Goal: Task Accomplishment & Management: Complete application form

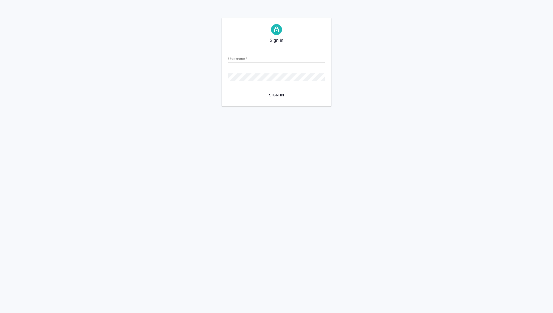
type input "[PERSON_NAME][EMAIL_ADDRESS][DOMAIN_NAME]"
click at [228, 90] on button "Sign in" at bounding box center [276, 95] width 96 height 10
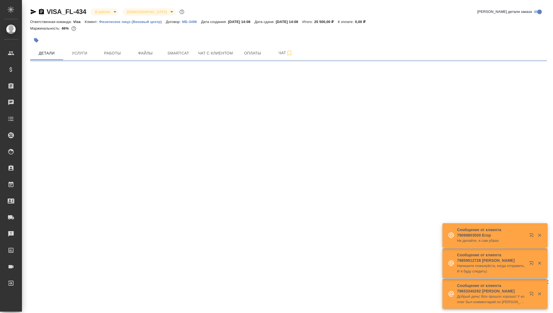
select select "RU"
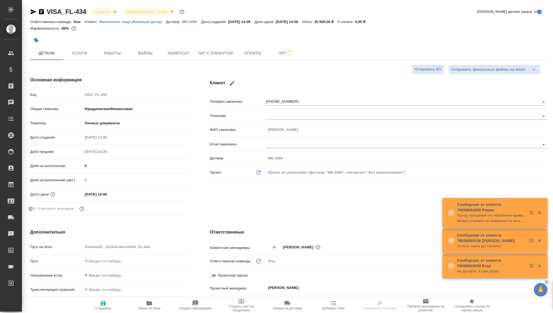
type input "Visa"
type textarea "x"
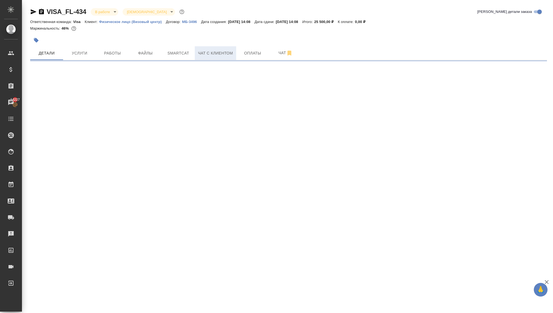
select select "RU"
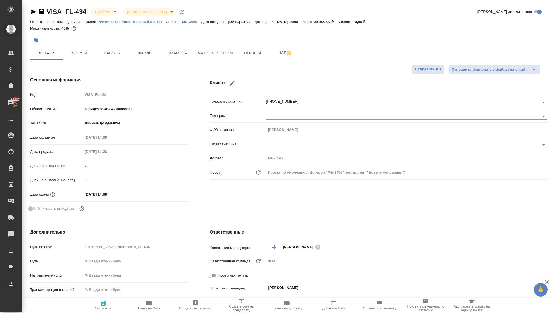
type textarea "x"
click at [209, 55] on span "Чат с клиентом" at bounding box center [215, 53] width 35 height 7
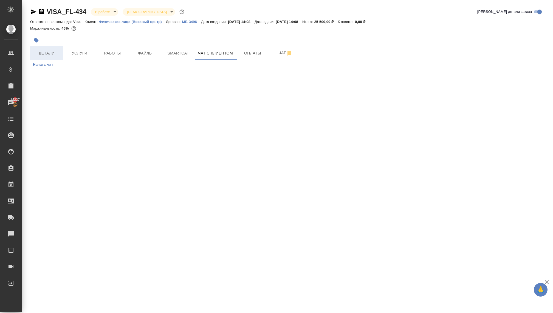
click at [47, 51] on span "Детали" at bounding box center [46, 53] width 26 height 7
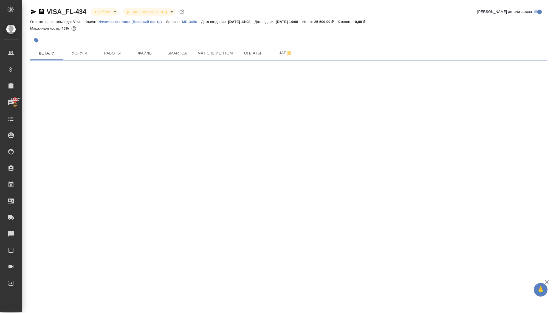
select select "RU"
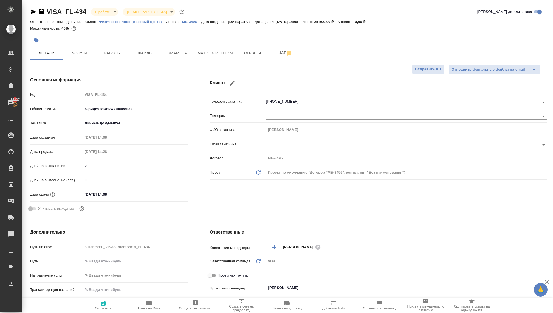
type textarea "x"
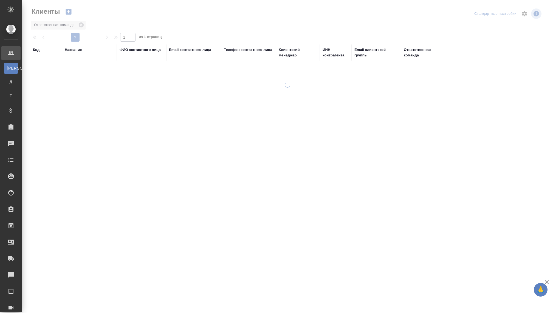
select select "RU"
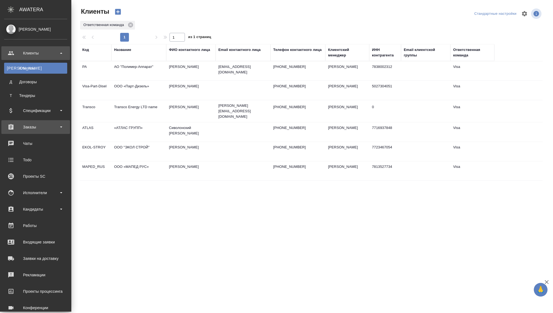
click at [27, 123] on div "Заказы" at bounding box center [35, 127] width 63 height 8
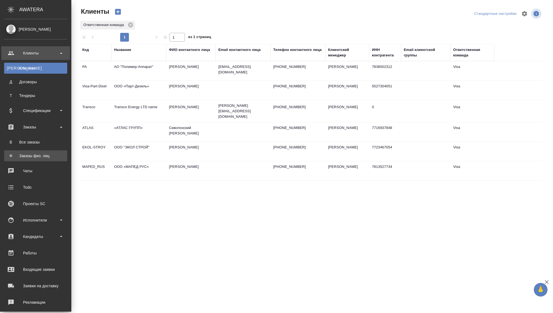
click at [28, 154] on div "Заказы физ. лиц" at bounding box center [36, 155] width 58 height 5
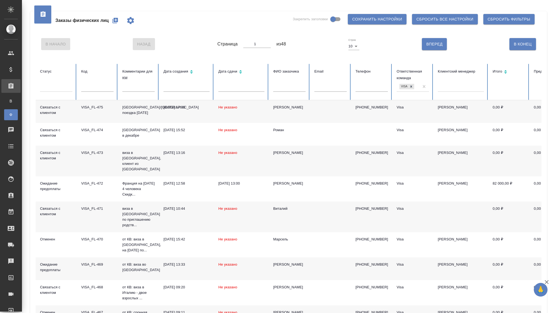
click at [52, 87] on div at bounding box center [56, 86] width 32 height 8
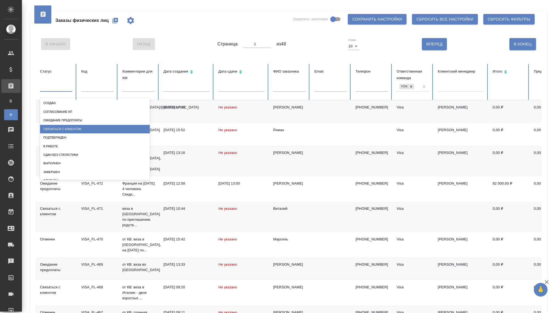
click at [57, 126] on div "Связаться с клиентом" at bounding box center [95, 129] width 110 height 8
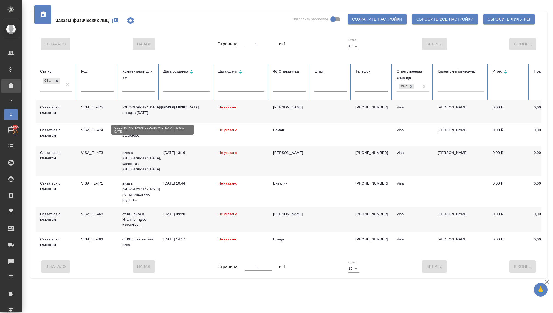
click at [133, 116] on p "Италия/Франция поездка 20 октября" at bounding box center [138, 110] width 32 height 11
click at [57, 80] on icon at bounding box center [57, 81] width 4 height 4
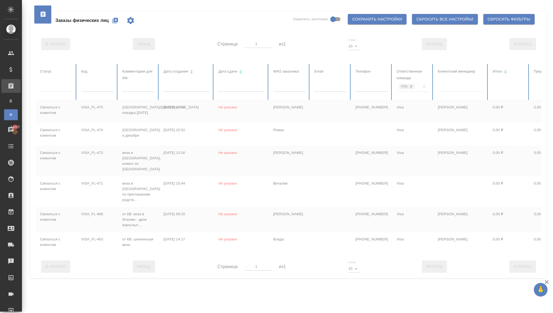
click at [58, 89] on div at bounding box center [56, 86] width 32 height 8
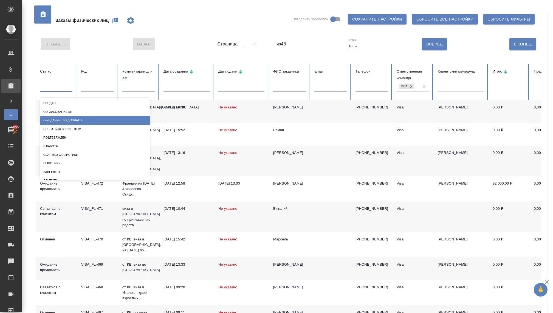
click at [62, 121] on div "Ожидание предоплаты" at bounding box center [95, 120] width 110 height 8
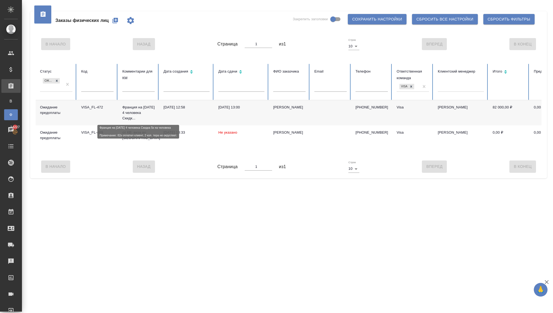
click at [142, 115] on p "Франция на [DATE] 4 человека Скидк..." at bounding box center [138, 113] width 32 height 16
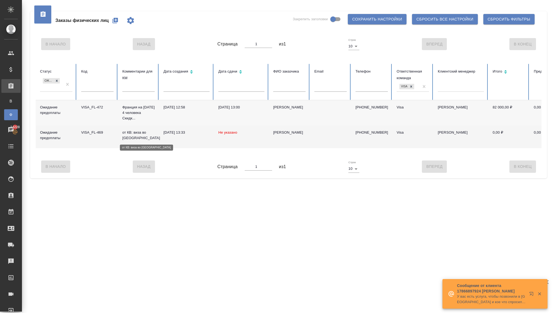
click at [134, 137] on p "от КВ: виза во [GEOGRAPHIC_DATA]" at bounding box center [138, 135] width 32 height 11
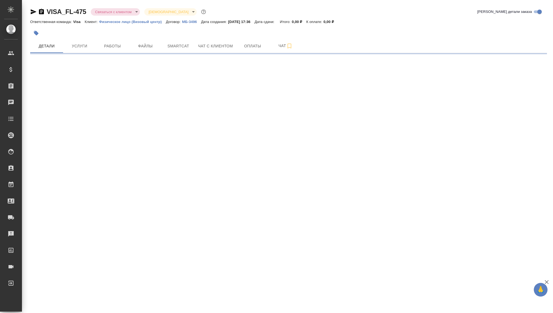
select select "RU"
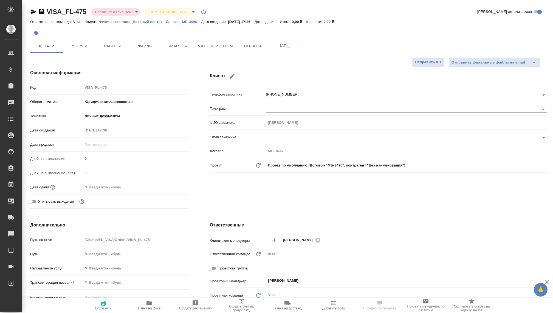
type textarea "x"
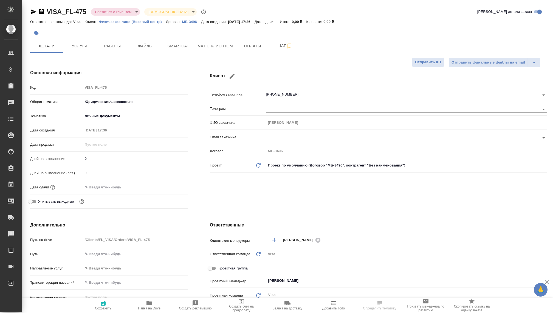
type textarea "x"
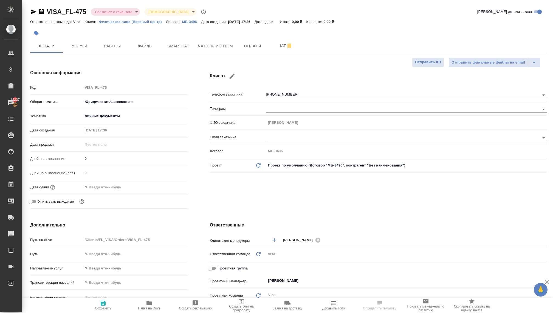
type textarea "x"
select select "RU"
type textarea "x"
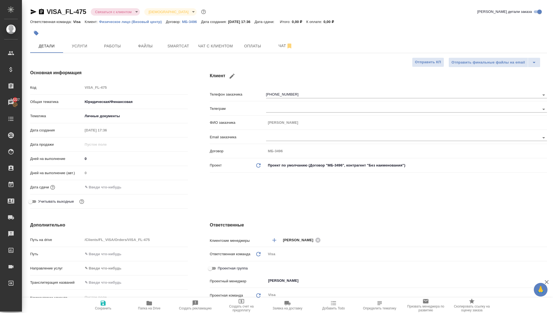
type textarea "x"
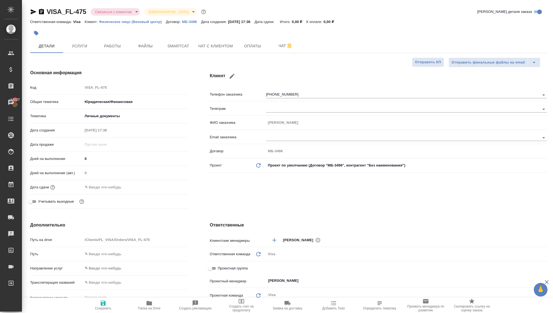
type textarea "x"
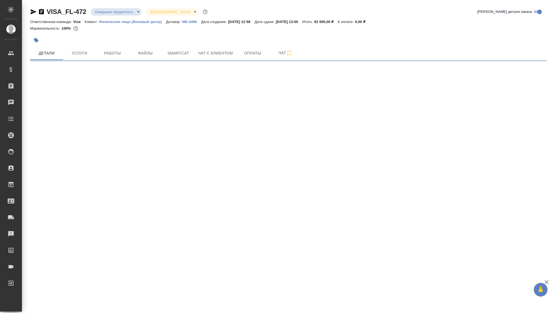
select select "RU"
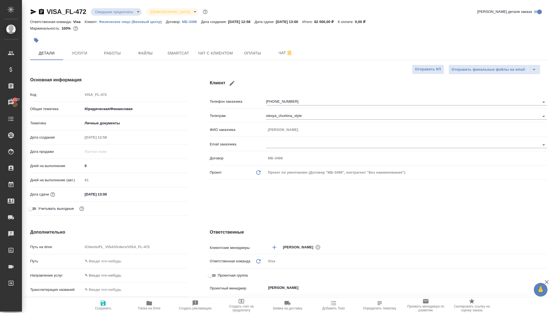
type textarea "x"
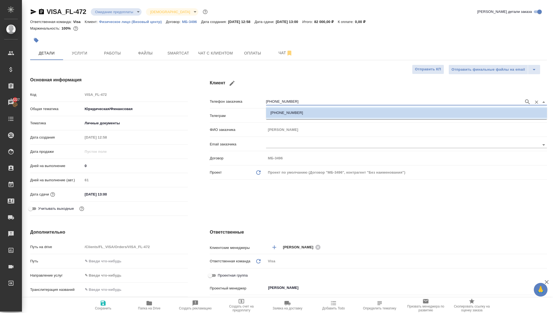
drag, startPoint x: 293, startPoint y: 101, endPoint x: 255, endPoint y: 102, distance: 38.4
click at [255, 102] on div "Телефон заказчика [PHONE_NUMBER]" at bounding box center [378, 101] width 337 height 10
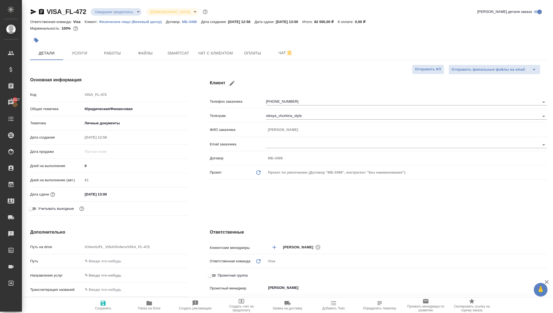
type textarea "x"
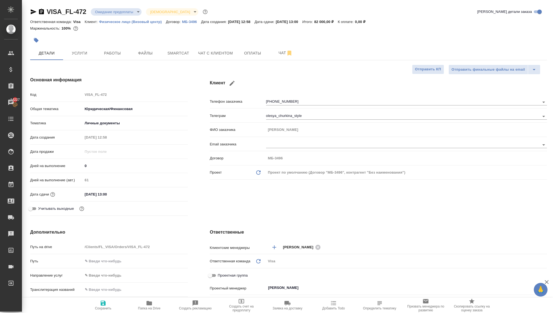
type textarea "x"
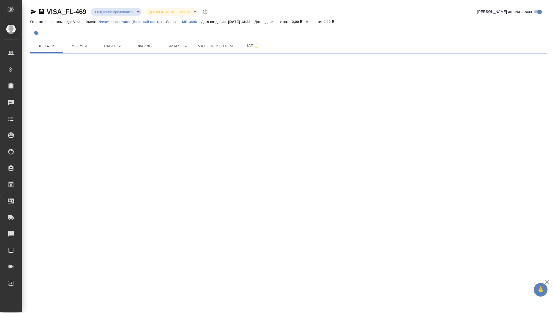
select select "RU"
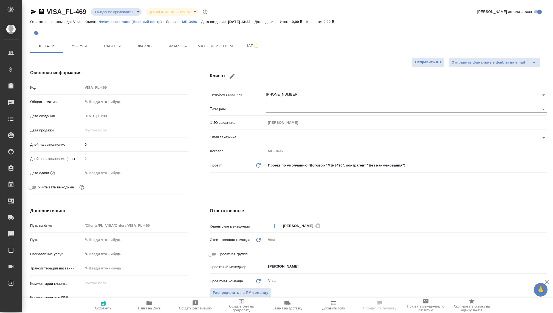
type textarea "x"
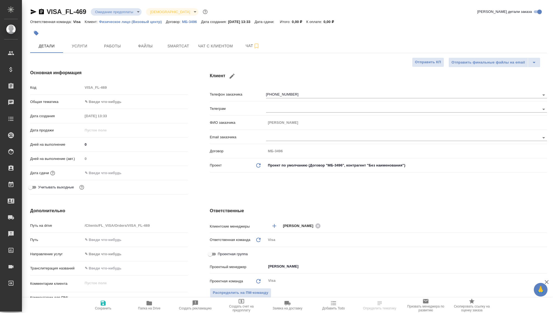
type textarea "x"
select select "RU"
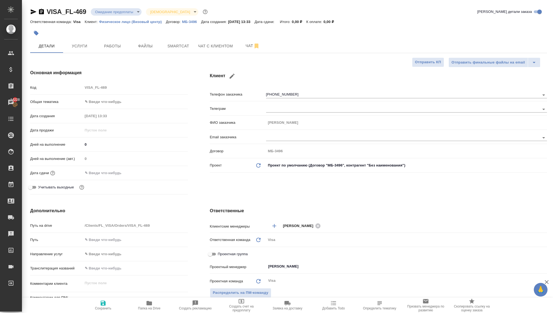
type textarea "x"
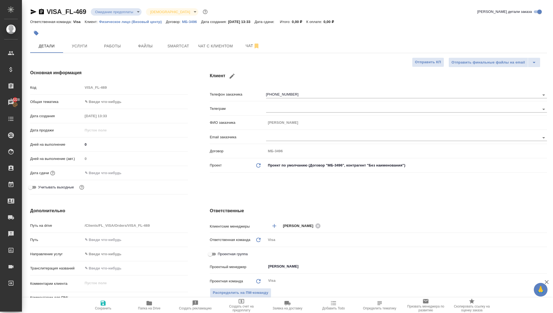
type textarea "x"
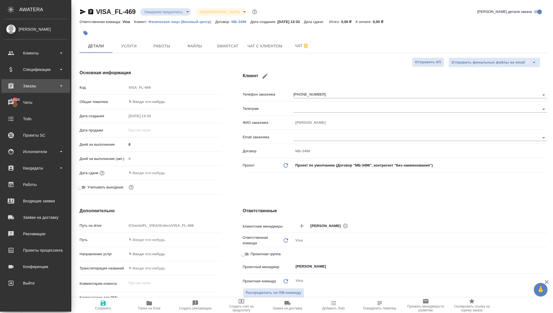
click at [34, 88] on div "Заказы" at bounding box center [35, 86] width 63 height 8
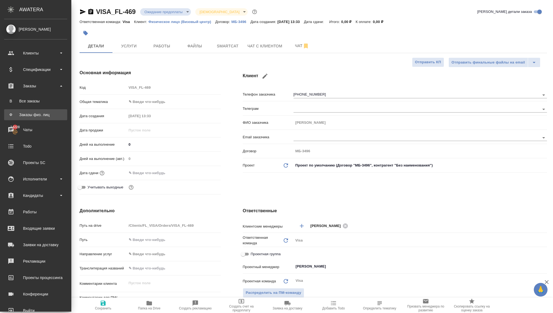
type textarea "x"
click at [32, 115] on div "Заказы физ. лиц" at bounding box center [36, 114] width 58 height 5
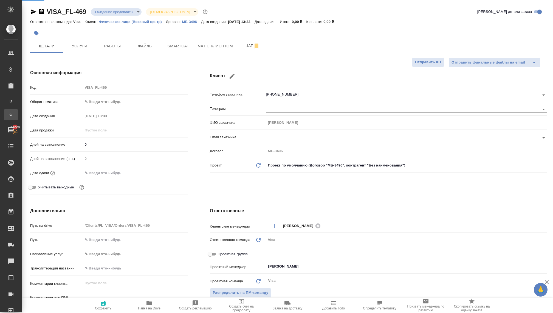
type textarea "x"
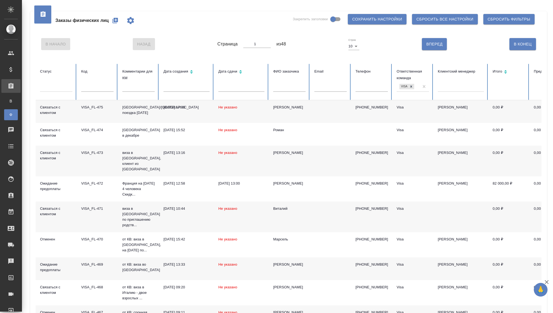
click at [116, 22] on icon "button" at bounding box center [115, 20] width 7 height 7
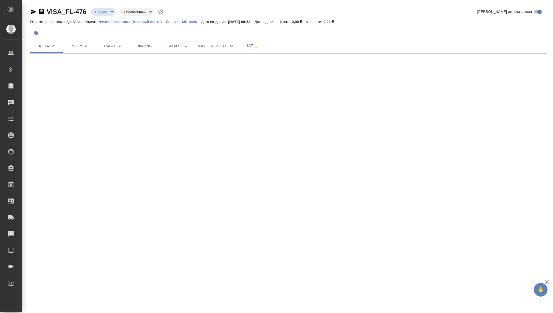
select select "RU"
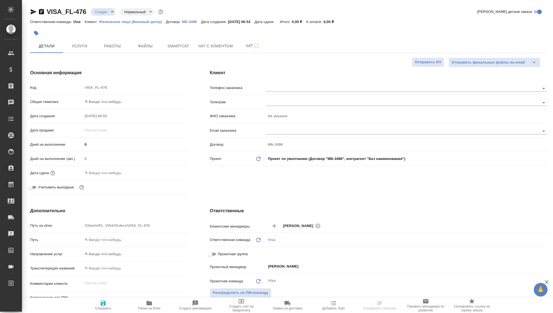
type textarea "x"
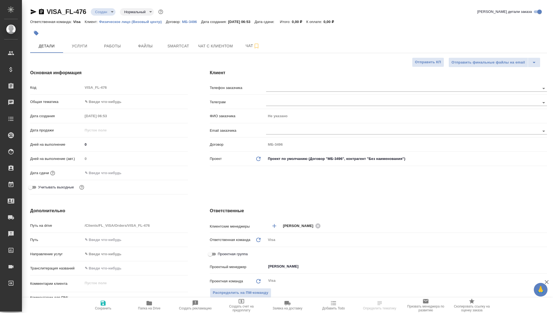
type textarea "x"
click at [105, 11] on body "🙏 .cls-1 fill:#fff; AWATERA Kovaleva Ekaterina Клиенты Спецификации Заказы Чаты…" at bounding box center [276, 156] width 553 height 313
type textarea "x"
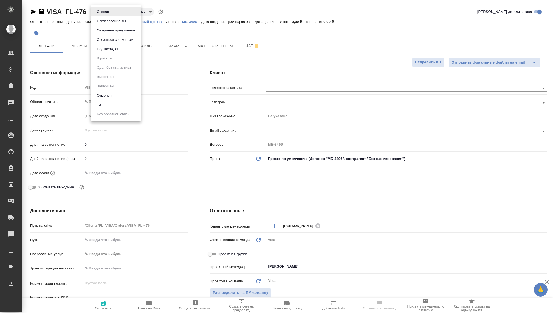
click at [111, 41] on button "Связаться с клиентом" at bounding box center [115, 40] width 40 height 6
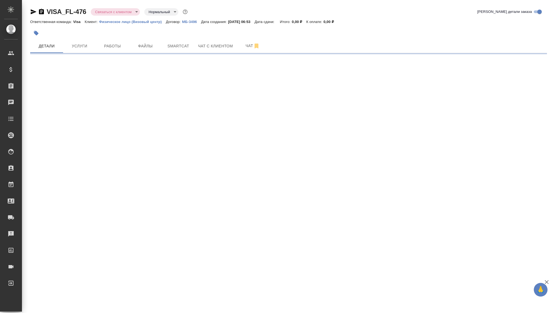
select select "RU"
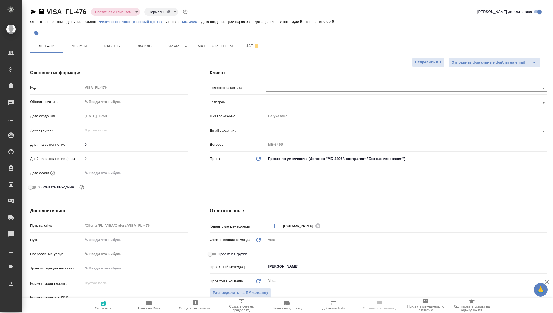
type textarea "x"
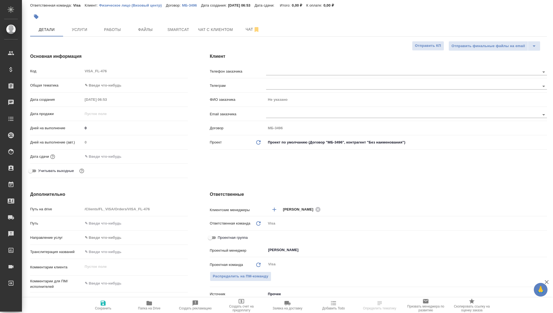
scroll to position [18, 0]
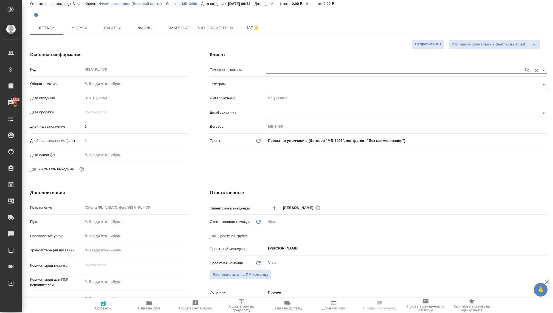
click at [280, 71] on input "text" at bounding box center [393, 70] width 255 height 7
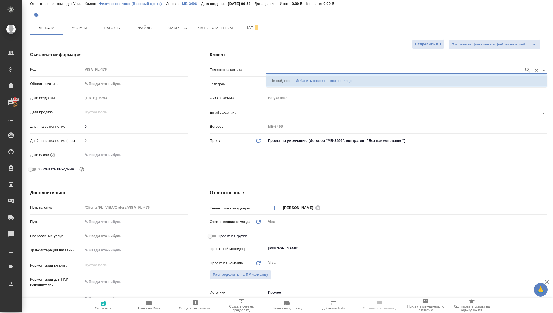
click at [310, 80] on div "Добавить новое контактное лицо" at bounding box center [323, 80] width 56 height 5
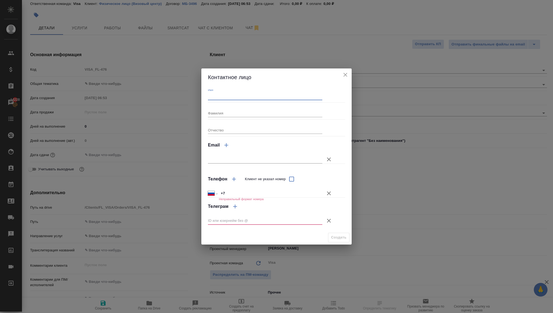
click at [239, 93] on input "Имя" at bounding box center [265, 97] width 114 height 8
type input "Григорий"
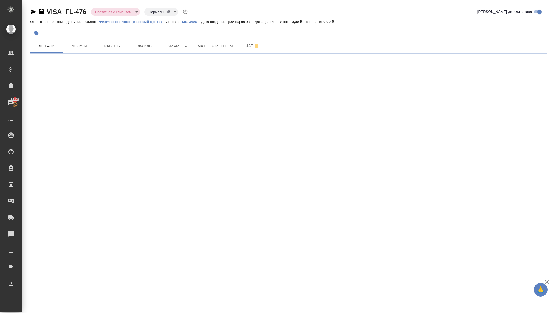
select select "RU"
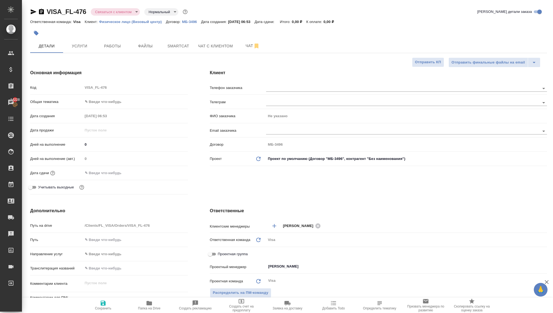
type textarea "x"
click at [274, 86] on input "text" at bounding box center [393, 88] width 255 height 7
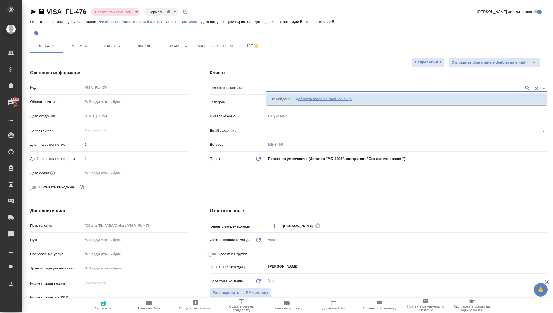
click at [299, 97] on div "Добавить новое контактное лицо" at bounding box center [323, 98] width 56 height 5
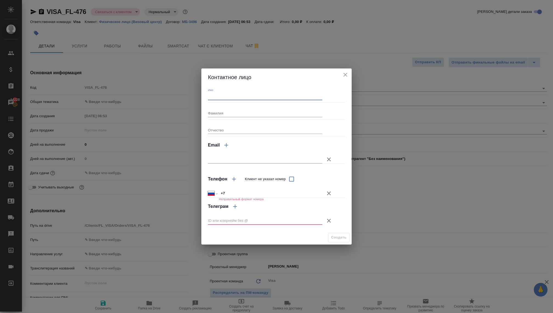
click at [257, 93] on input "Имя" at bounding box center [265, 97] width 114 height 8
type input "Григорий"
click at [231, 110] on input "Фамилия" at bounding box center [265, 113] width 114 height 8
type input "ДЕМИС СЕО"
click at [268, 192] on input "+7" at bounding box center [270, 194] width 103 height 8
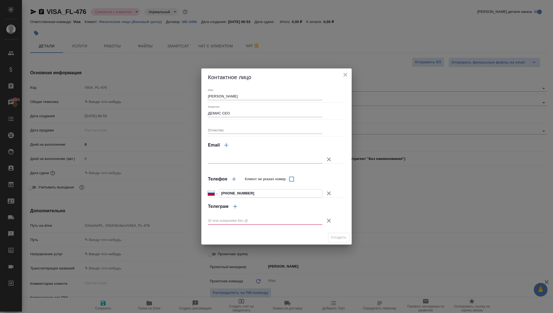
type input "+7 926 812 31 46"
click at [326, 221] on icon "button" at bounding box center [328, 221] width 7 height 7
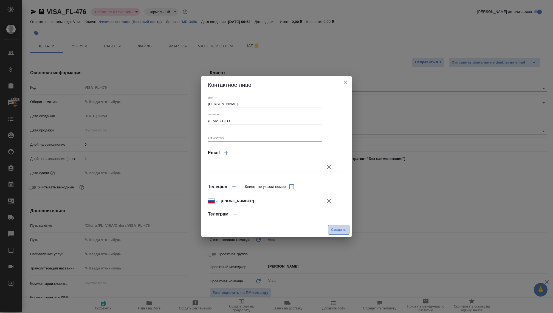
click at [331, 228] on span "Создать" at bounding box center [338, 230] width 15 height 6
type textarea "x"
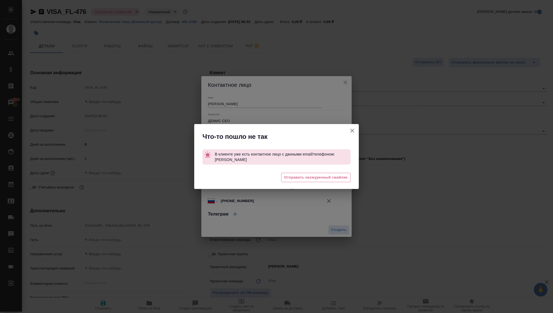
click at [349, 130] on icon "button" at bounding box center [352, 130] width 7 height 7
type textarea "x"
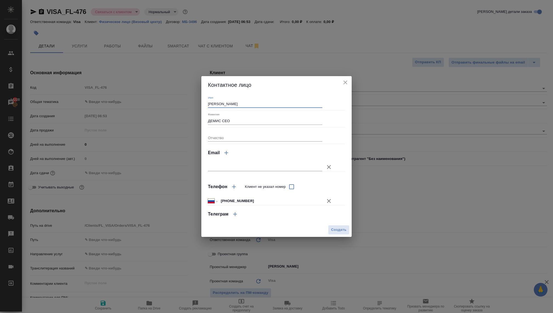
click at [298, 107] on input "Григорий" at bounding box center [265, 104] width 114 height 8
drag, startPoint x: 269, startPoint y: 118, endPoint x: 264, endPoint y: 124, distance: 7.6
click at [264, 124] on input "ДЕМИС СЕО" at bounding box center [265, 121] width 114 height 8
type input "Полкан"
click at [260, 198] on input "+7 926 812 31 46" at bounding box center [270, 201] width 103 height 8
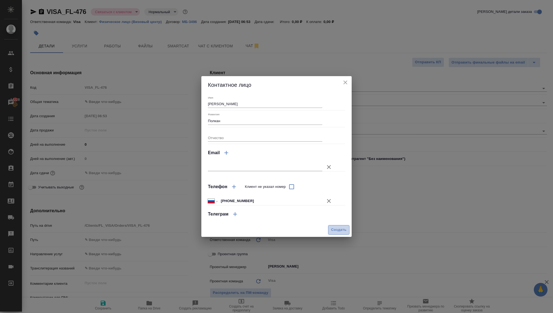
click at [331, 226] on button "Создать" at bounding box center [338, 230] width 21 height 10
type textarea "x"
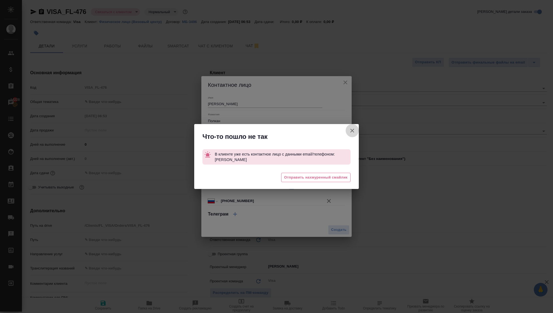
click at [351, 128] on icon "button" at bounding box center [352, 130] width 7 height 7
type textarea "x"
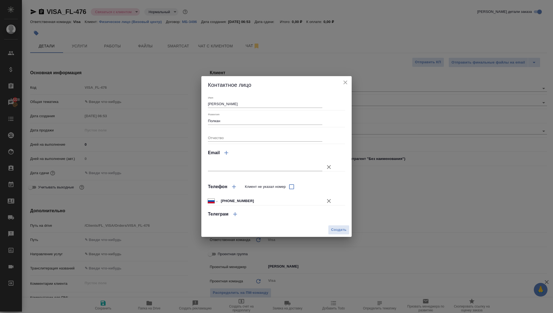
click at [325, 201] on icon "button" at bounding box center [328, 201] width 7 height 7
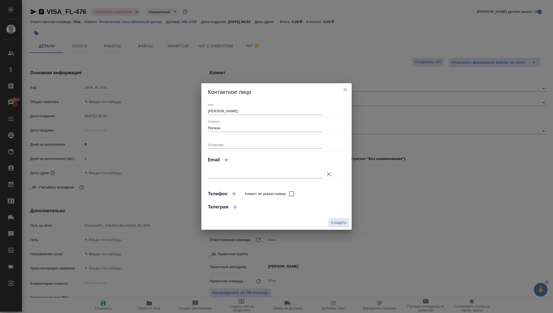
click at [253, 107] on div "Имя Григорий" at bounding box center [265, 109] width 114 height 12
click at [340, 222] on span "Создать" at bounding box center [338, 223] width 15 height 6
type input "Полкан Григорий"
type textarea "x"
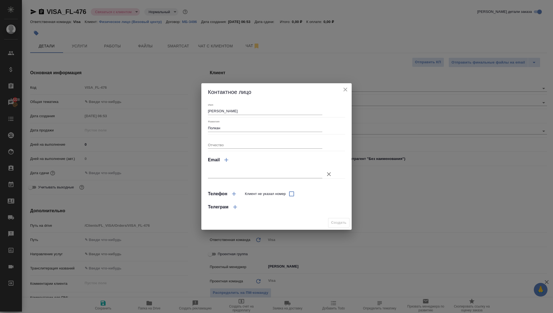
type textarea "x"
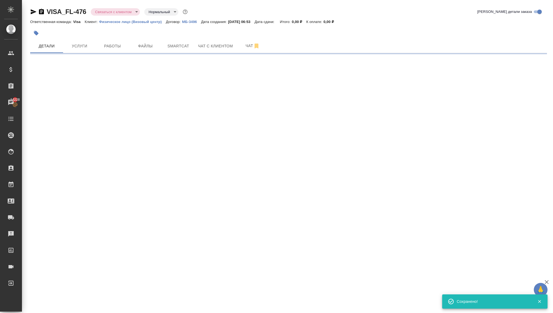
type input "holyTrinity"
select select "RU"
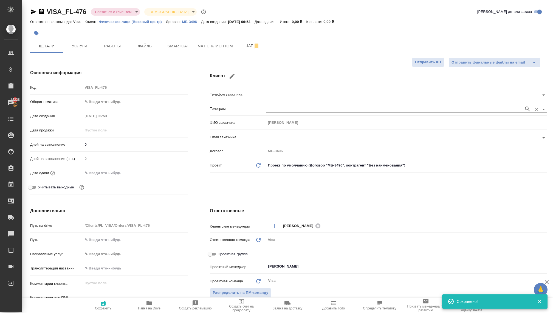
type textarea "x"
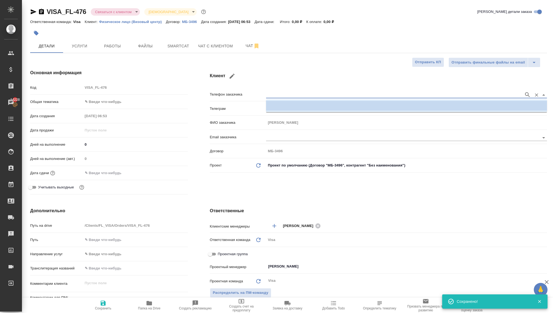
click at [277, 95] on input "text" at bounding box center [393, 95] width 255 height 7
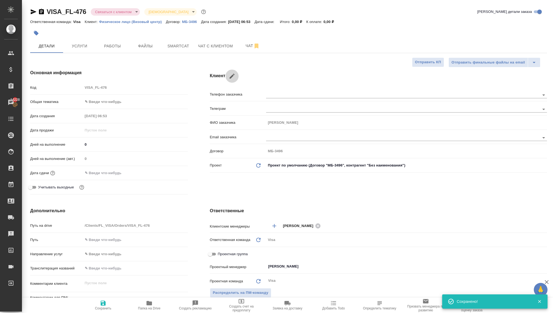
click at [229, 75] on icon "button" at bounding box center [232, 76] width 7 height 7
type input "Григорий"
type input "Полкан"
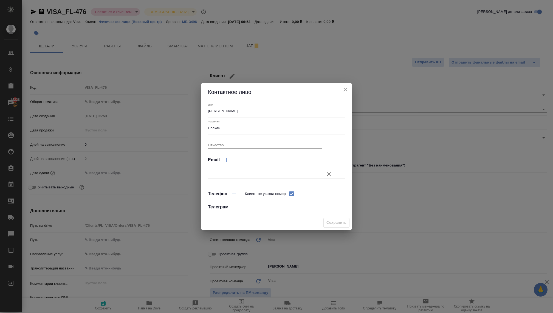
click at [252, 205] on div "Телеграм" at bounding box center [271, 207] width 127 height 13
click at [231, 194] on icon "button" at bounding box center [234, 194] width 7 height 7
click at [292, 193] on input "Клиент не указал номер" at bounding box center [292, 194] width 12 height 12
checkbox input "false"
select select "RU"
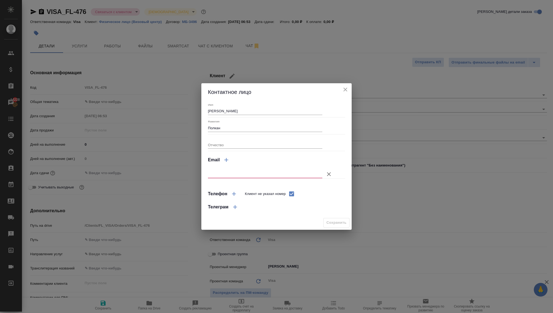
select select "RU"
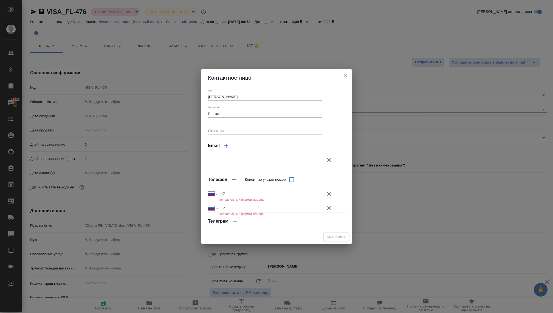
click at [245, 192] on input "+7" at bounding box center [270, 194] width 103 height 8
paste input "68548977176994733"
type input "+7 68548977176994733"
drag, startPoint x: 263, startPoint y: 194, endPoint x: 212, endPoint y: 194, distance: 51.3
click at [212, 194] on div "Международный Австралия Австрия Азербайджан Албания Алжир Американское Самоа Ан…" at bounding box center [265, 194] width 114 height 8
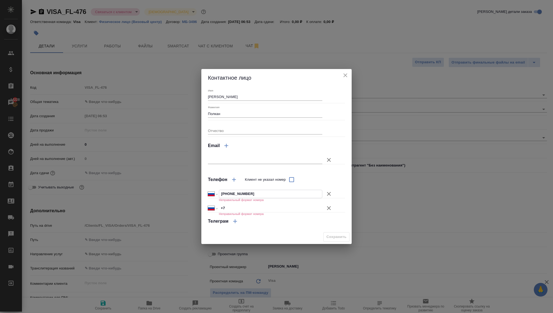
select select "RU"
type input "+7"
click at [343, 74] on icon "close" at bounding box center [345, 75] width 7 height 7
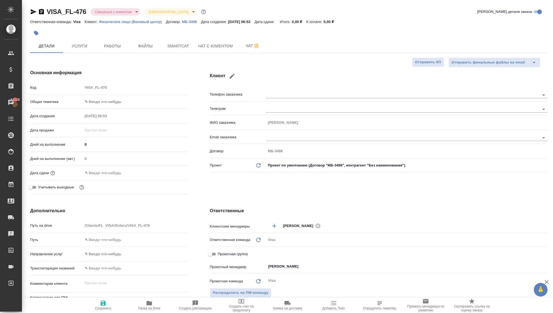
click at [280, 186] on div "Клиент Телефон заказчика Телеграм ФИО заказчика Полкан Григорий Email заказчика…" at bounding box center [378, 133] width 359 height 149
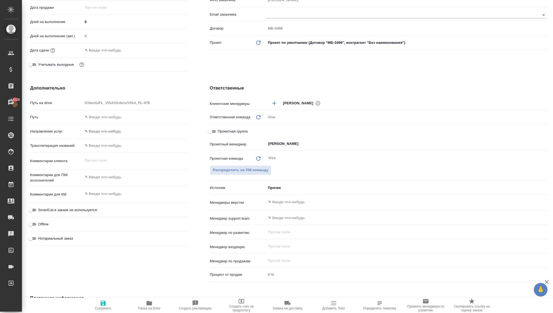
scroll to position [126, 0]
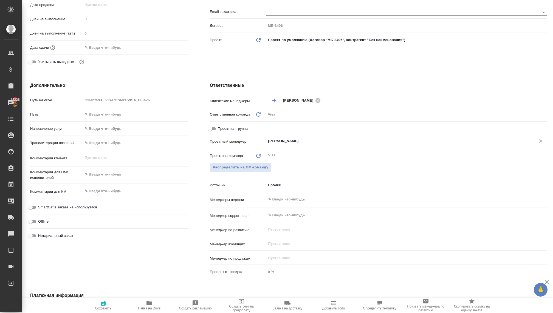
click at [273, 139] on input "Раднаева Саяна" at bounding box center [397, 141] width 259 height 7
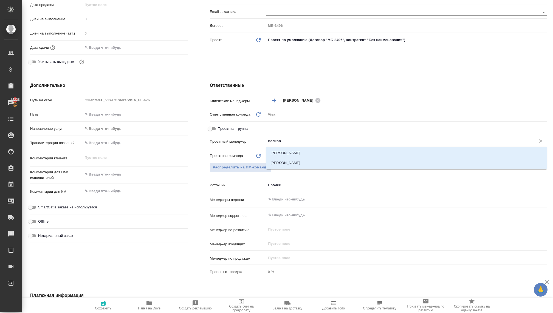
type input "волкова"
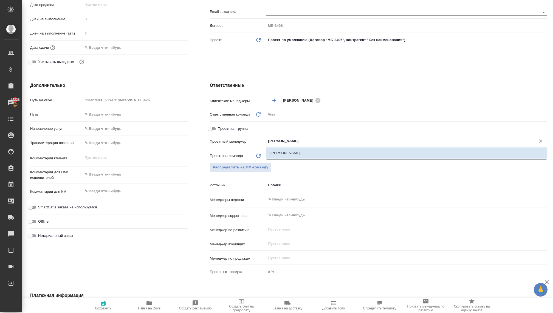
click at [280, 149] on li "[PERSON_NAME]" at bounding box center [406, 153] width 281 height 10
type textarea "x"
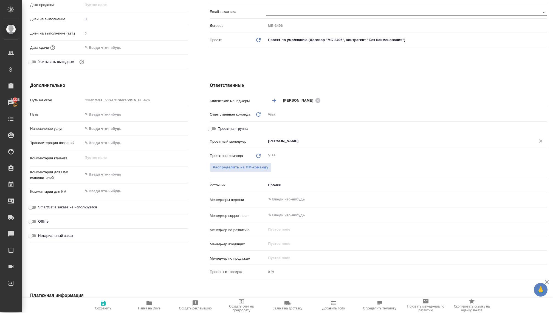
type input "[PERSON_NAME]"
click at [272, 185] on body "🙏 .cls-1 fill:#fff; AWATERA Kovaleva Ekaterina Клиенты Спецификации Заказы 1422…" at bounding box center [276, 156] width 553 height 313
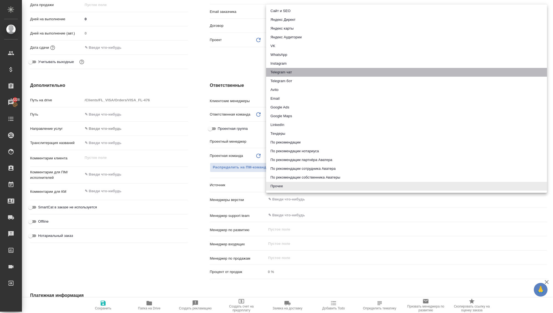
click at [291, 69] on li "Telegram чат" at bounding box center [406, 72] width 281 height 9
type textarea "x"
type input "telegram"
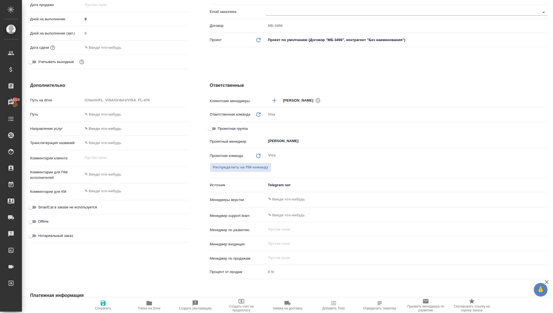
type textarea "x"
click at [98, 190] on textarea at bounding box center [135, 191] width 104 height 9
type textarea "x"
type textarea "И"
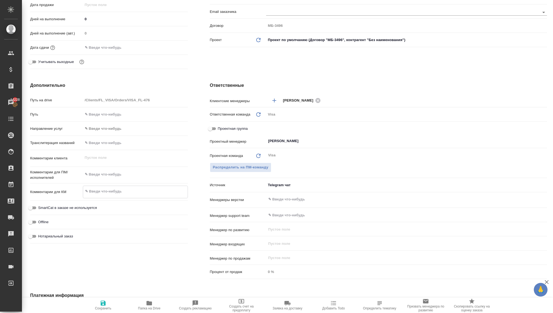
type textarea "x"
type textarea "Ис"
type textarea "x"
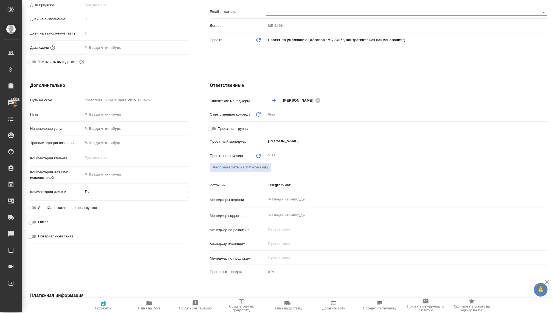
type textarea "x"
type textarea "Исп"
type textarea "x"
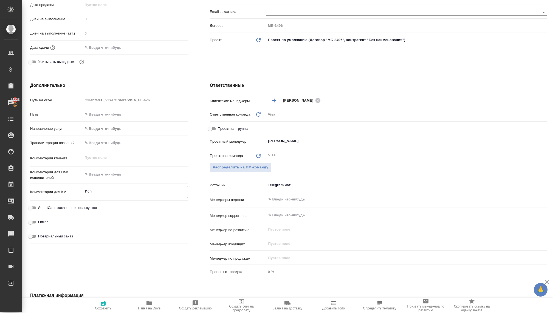
type textarea "x"
type textarea "Испа"
type textarea "x"
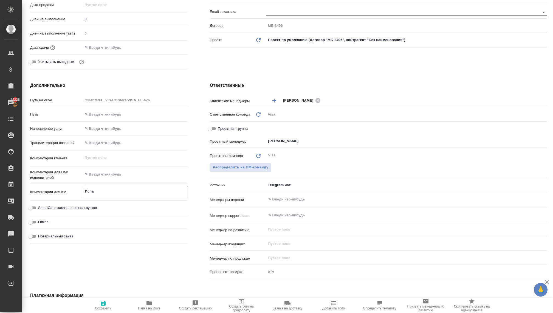
type textarea "Испан"
type textarea "x"
type textarea "Испани"
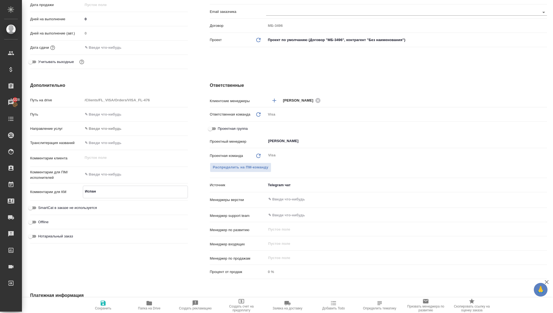
type textarea "x"
type textarea "[GEOGRAPHIC_DATA]"
type textarea "x"
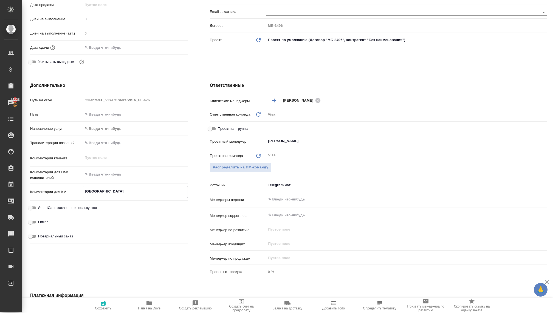
type textarea "x"
type textarea "[GEOGRAPHIC_DATA]"
type textarea "x"
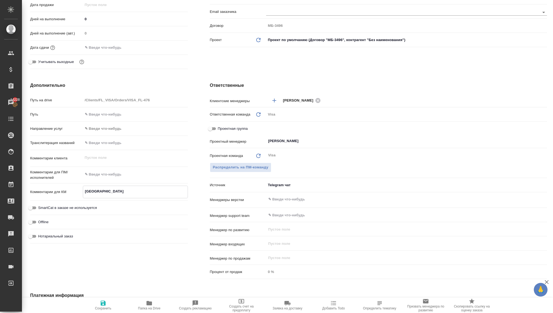
type textarea "x"
type textarea "Испания ("
type textarea "x"
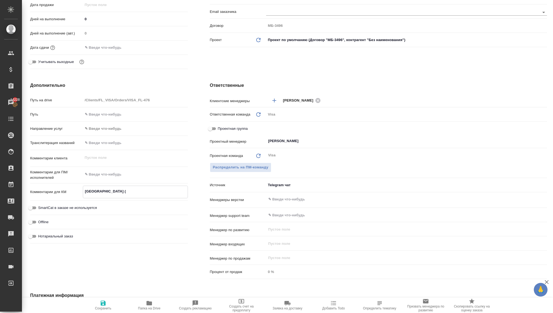
type textarea "Испания (2"
type textarea "x"
type textarea "Испания (2"
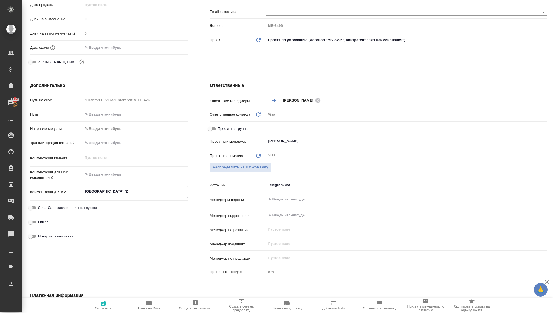
type textarea "x"
type textarea "Испания (2 л"
type textarea "x"
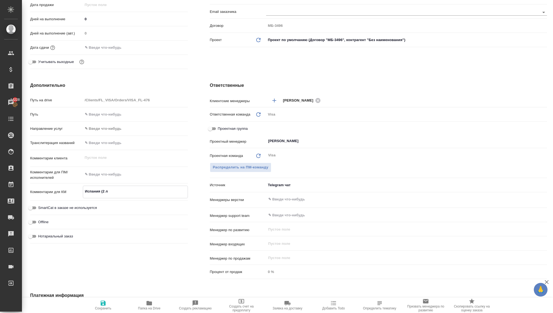
type textarea "x"
type textarea "Испания (2 ли"
type textarea "x"
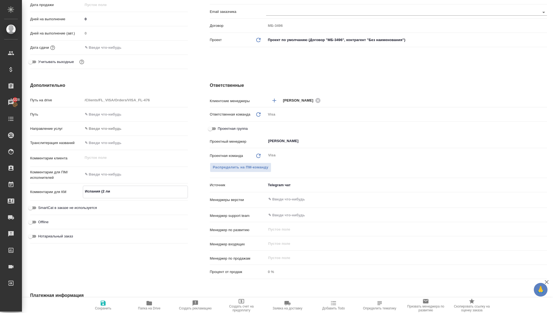
type textarea "x"
type textarea "Испания (2 лис"
type textarea "x"
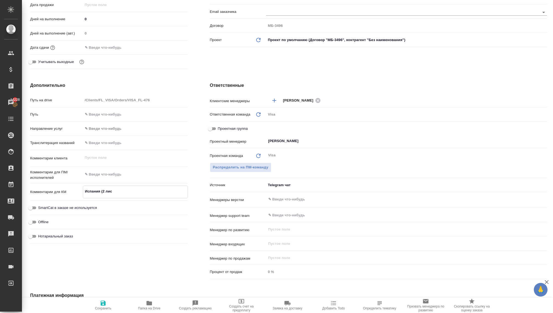
type textarea "Испания (2 ли"
type textarea "x"
type textarea "Испания (2 лич"
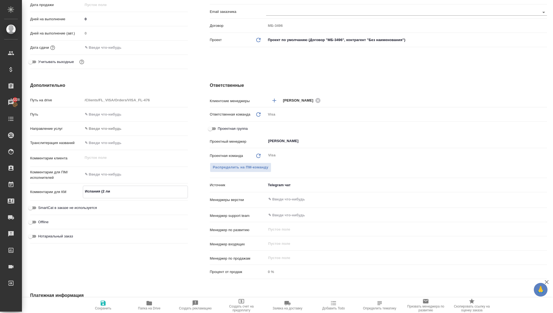
type textarea "x"
type textarea "Испания (2 личн"
type textarea "x"
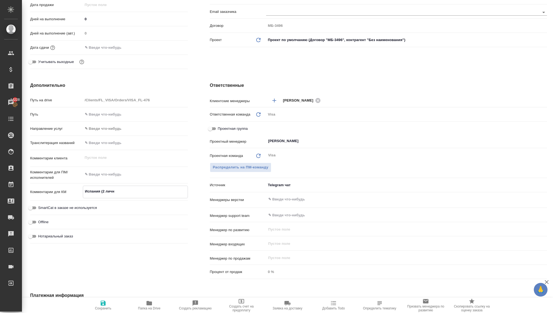
type textarea "x"
type textarea "Испания (2 лична"
type textarea "x"
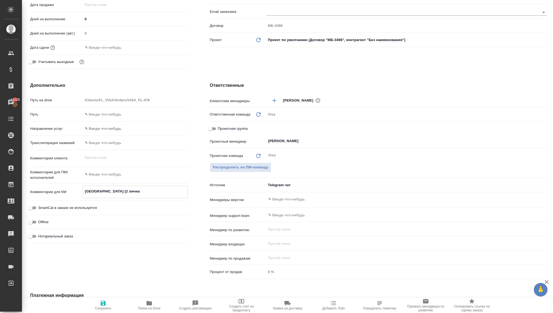
type textarea "x"
type textarea "Испания (2 личная"
type textarea "x"
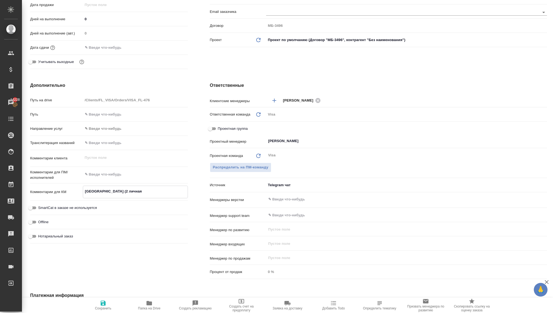
type textarea "Испания (2 личная"
type textarea "x"
type textarea "Испания (2 личная п"
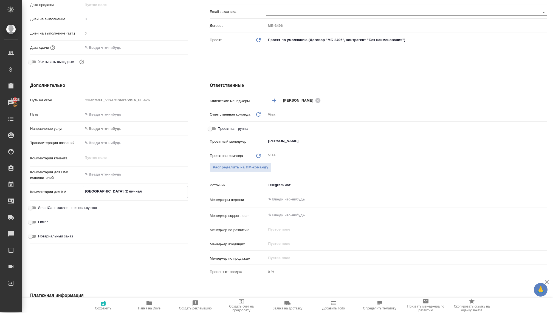
type textarea "x"
type textarea "Испания (2 личная по"
type textarea "x"
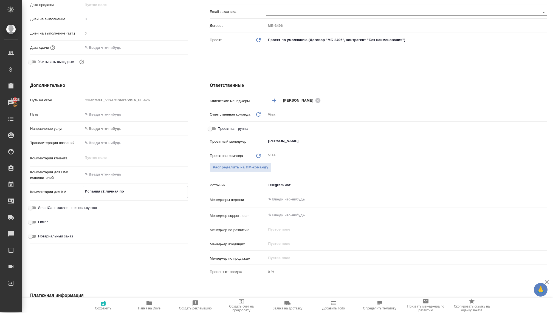
type textarea "x"
type textarea "Испания (2 личная под"
type textarea "x"
type textarea "Испания (2 личная пода"
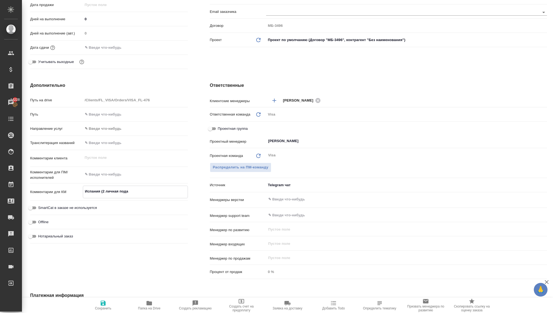
type textarea "x"
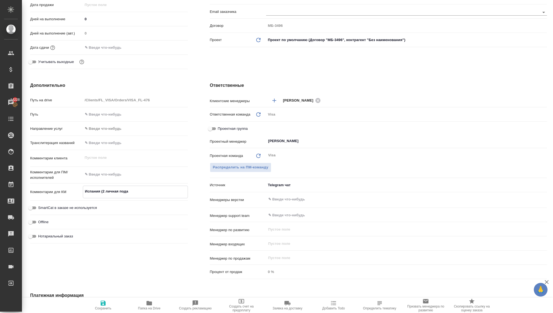
type textarea "Испания (2 личная подач"
type textarea "x"
type textarea "Испания (2 личная подача"
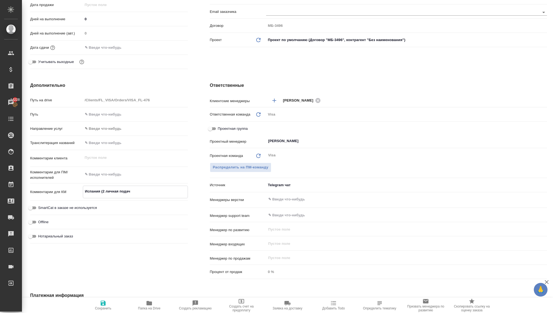
type textarea "x"
type textarea "Испания (2 личная подача/"
type textarea "x"
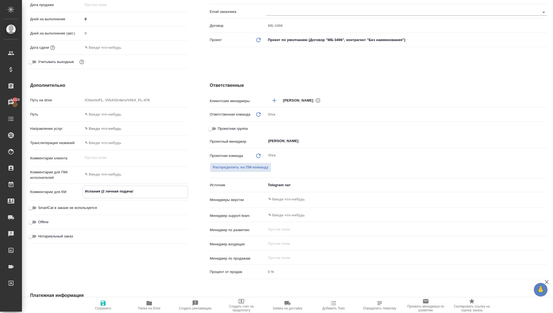
type textarea "x"
type textarea "Испания (2 личная подача/2"
type textarea "x"
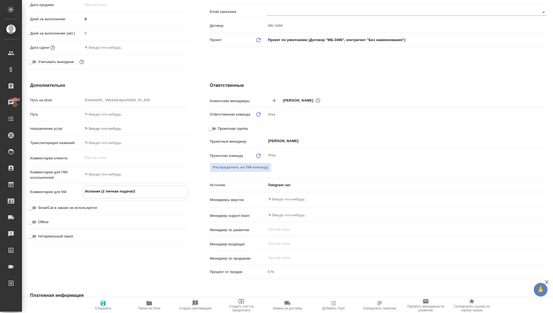
type textarea "x"
type textarea "Испания (2 личная подача/2"
type textarea "x"
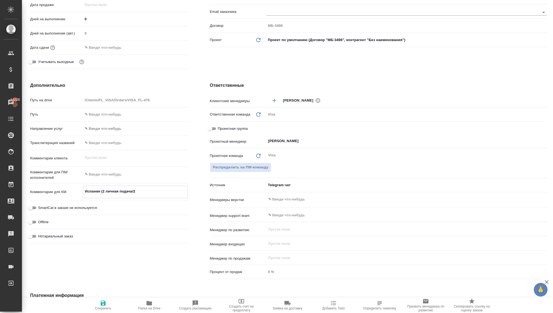
type textarea "Испания (2 личная подача/2 п"
type textarea "x"
type textarea "Испания (2 личная подача/2 по"
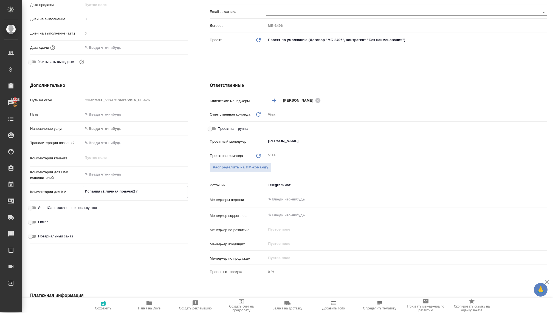
type textarea "x"
type textarea "Испания (2 личная подача/2 под"
type textarea "x"
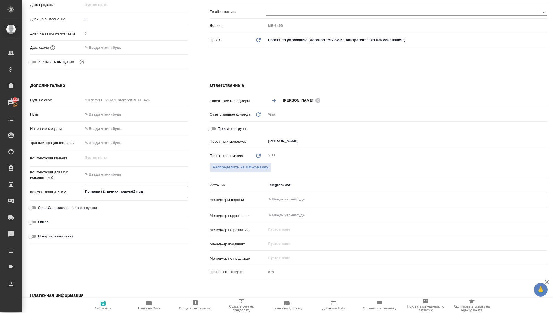
type textarea "x"
type textarea "Испания (2 личная подача/2 под"
type textarea "x"
type textarea "Испания (2 личная подача/2 под к"
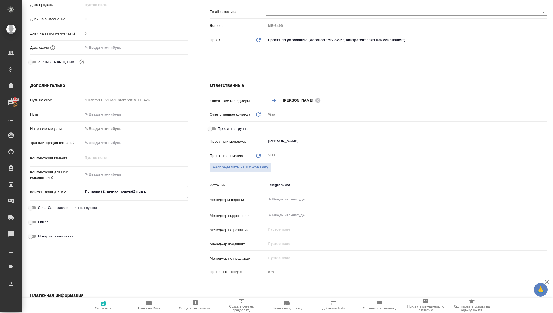
type textarea "x"
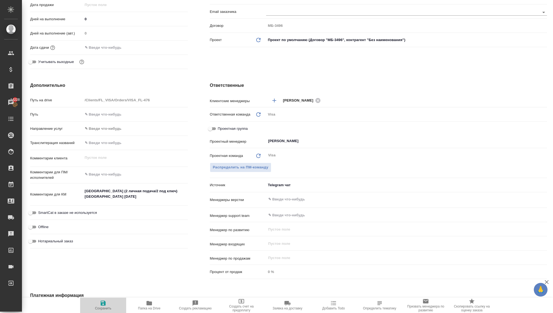
click at [100, 305] on icon "button" at bounding box center [103, 303] width 7 height 7
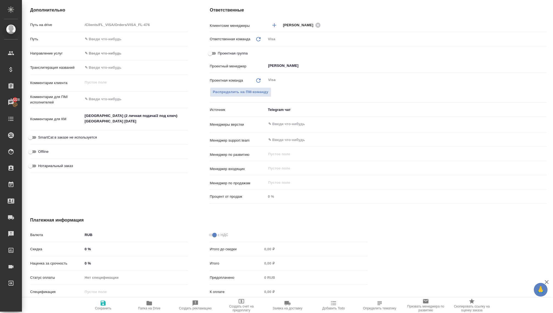
scroll to position [217, 0]
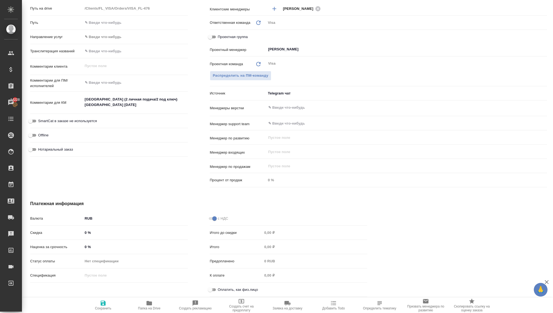
click at [214, 292] on input "Оплатить, как физ.лицо" at bounding box center [210, 290] width 20 height 7
click at [110, 307] on span "Сохранить" at bounding box center [103, 309] width 16 height 4
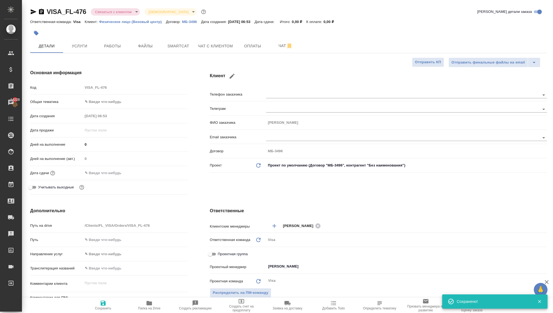
click at [116, 102] on body "🙏 .cls-1 fill:#fff; AWATERA Kovaleva Ekaterina Клиенты Спецификации Заказы 1422…" at bounding box center [276, 156] width 553 height 313
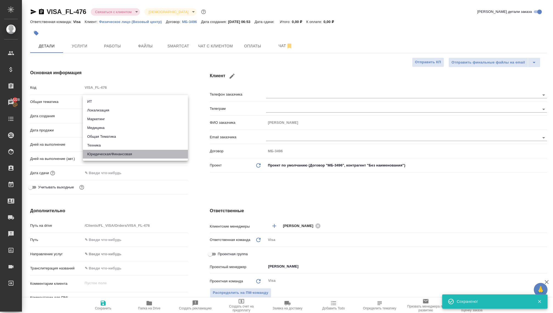
click at [111, 151] on li "Юридическая/Финансовая" at bounding box center [135, 154] width 105 height 9
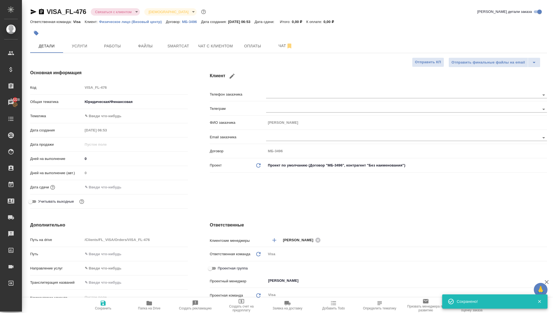
click at [100, 117] on body "🙏 .cls-1 fill:#fff; AWATERA Kovaleva Ekaterina Клиенты Спецификации Заказы 1422…" at bounding box center [276, 156] width 553 height 313
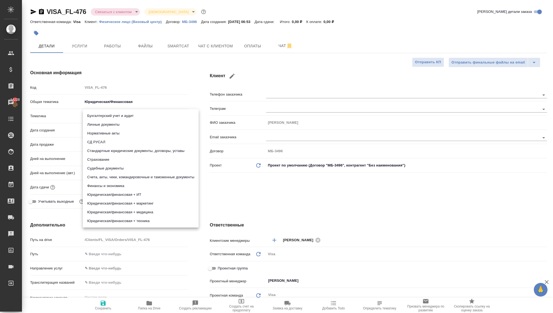
click at [107, 123] on li "Личные документы" at bounding box center [141, 124] width 116 height 9
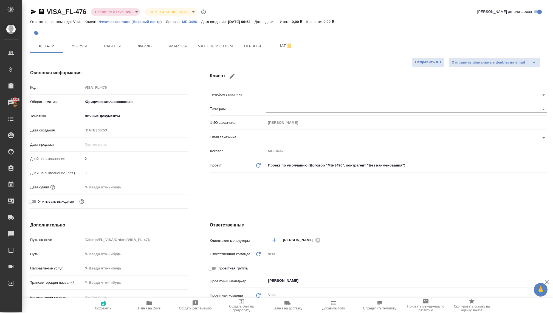
click at [144, 73] on h4 "Основная информация" at bounding box center [109, 73] width 158 height 7
click at [111, 305] on span "Сохранить" at bounding box center [102, 305] width 39 height 10
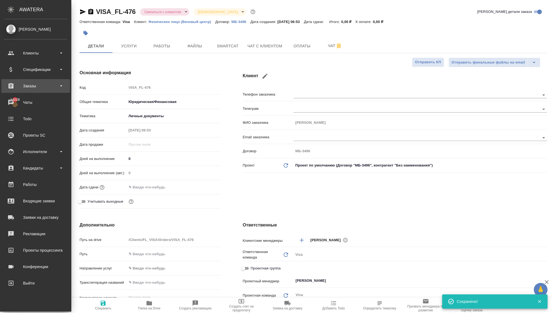
click at [28, 86] on div "Заказы" at bounding box center [35, 86] width 63 height 8
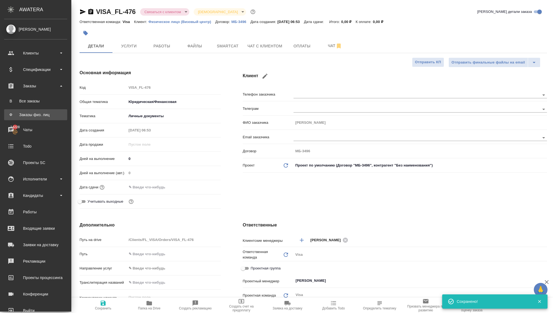
click at [23, 117] on div "Заказы физ. лиц" at bounding box center [36, 114] width 58 height 5
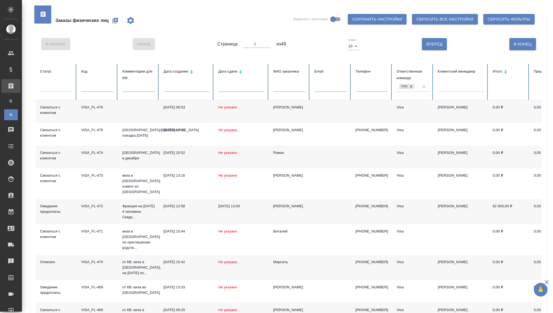
click at [133, 113] on td at bounding box center [138, 111] width 41 height 23
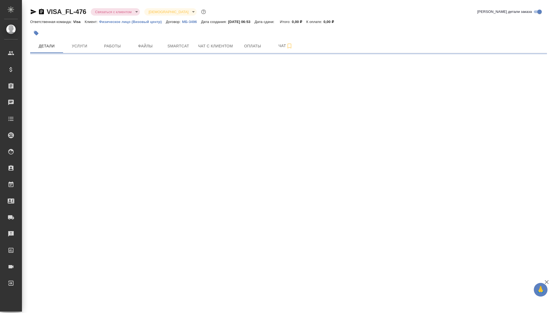
select select "RU"
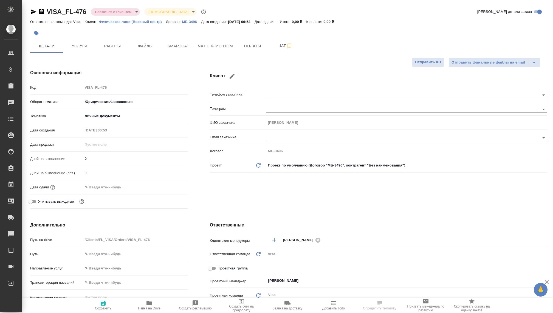
type textarea "x"
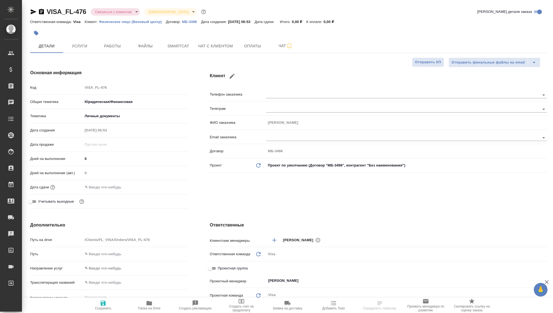
type textarea "x"
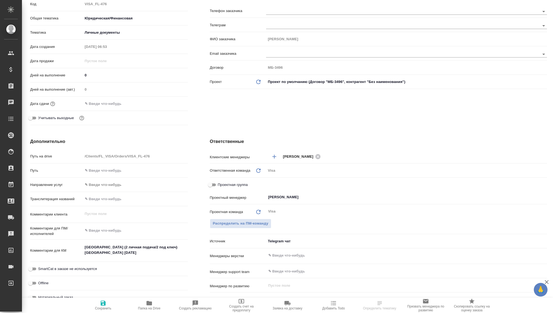
scroll to position [70, 0]
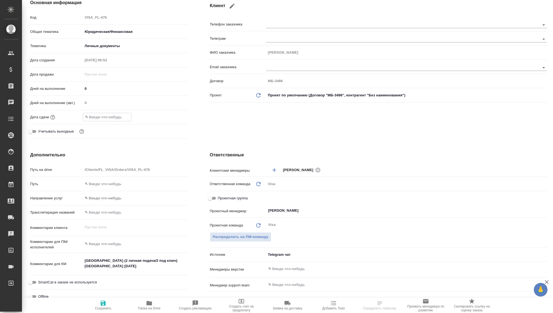
click at [85, 117] on input "text" at bounding box center [107, 117] width 48 height 8
click at [167, 114] on div at bounding box center [135, 117] width 105 height 8
click at [169, 117] on icon "button" at bounding box center [172, 117] width 7 height 7
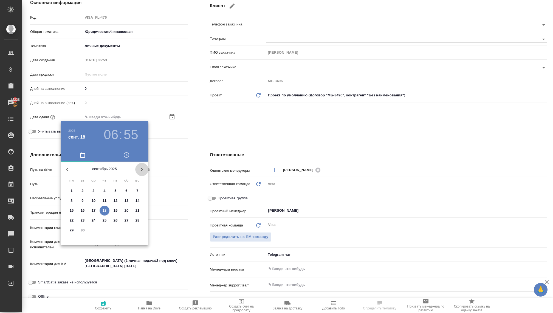
click at [137, 167] on button "button" at bounding box center [141, 169] width 13 height 13
click at [91, 220] on div ".cls-1 fill:#fff; AWATERA [PERSON_NAME] Спецификации Заказы 14228 Чаты Todo Про…" at bounding box center [276, 156] width 553 height 313
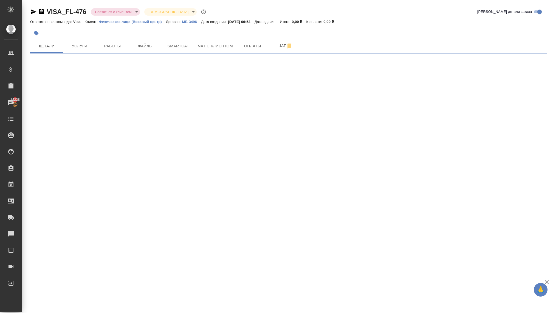
select select "RU"
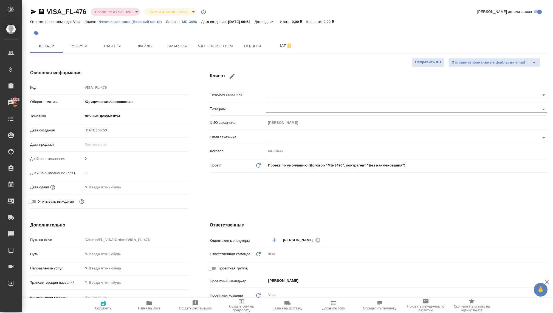
type textarea "x"
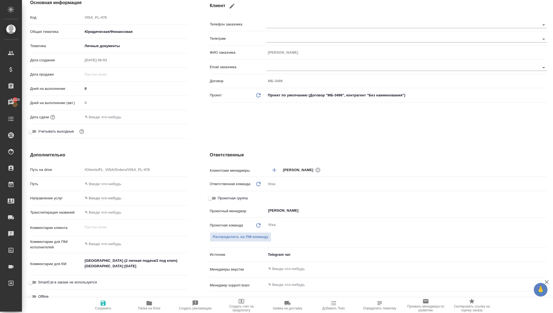
scroll to position [55, 0]
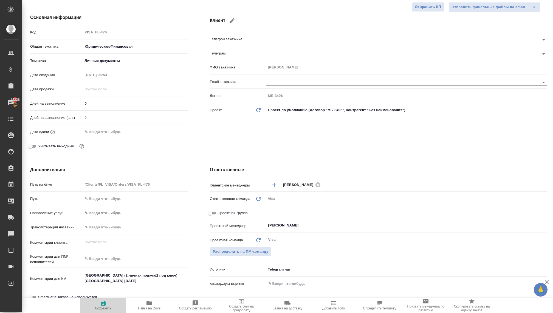
click at [100, 302] on icon "button" at bounding box center [103, 303] width 7 height 7
type textarea "x"
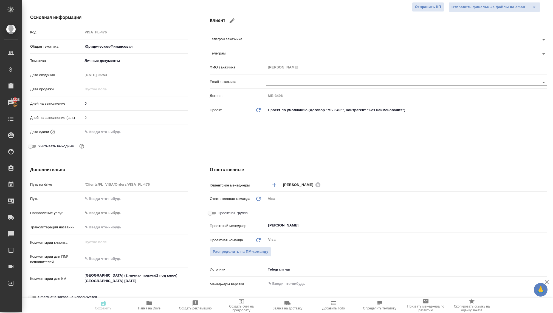
type textarea "x"
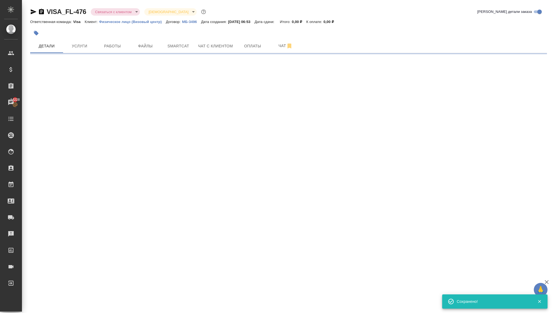
scroll to position [0, 0]
select select "RU"
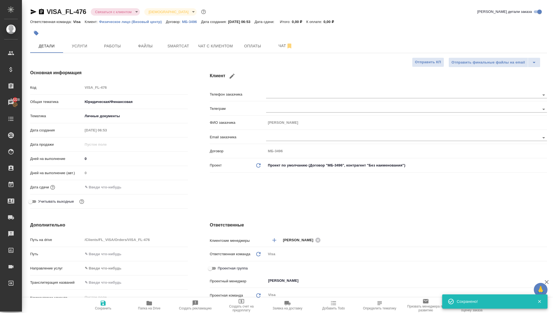
type textarea "x"
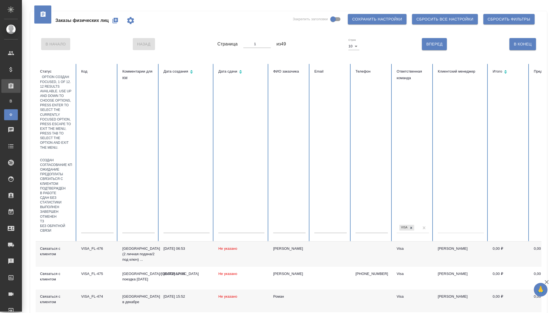
click at [49, 150] on div at bounding box center [56, 154] width 32 height 8
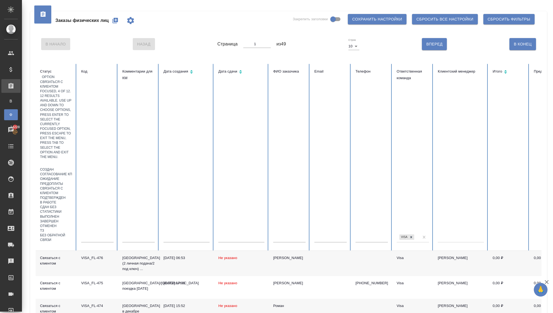
click at [59, 186] on div "Связаться с клиентом" at bounding box center [56, 190] width 32 height 9
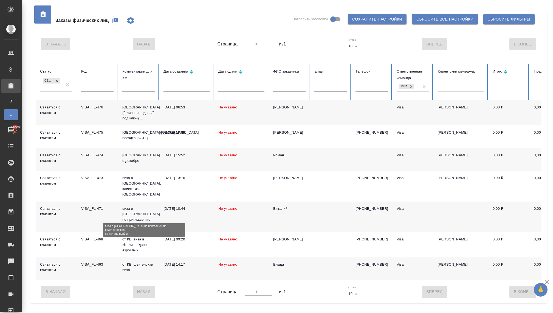
click at [136, 209] on p "виза в Германию по приглашению родств..." at bounding box center [138, 217] width 32 height 22
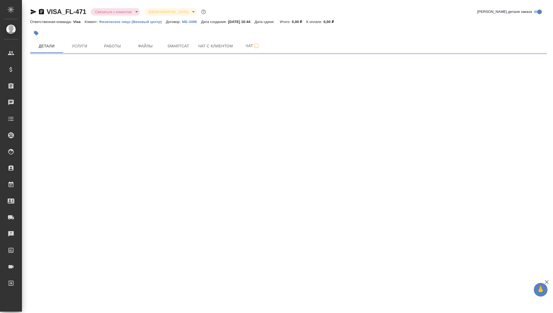
select select "RU"
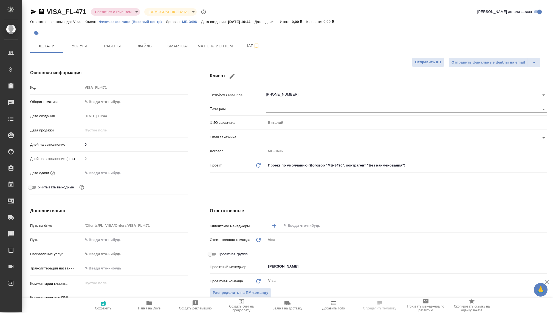
type textarea "x"
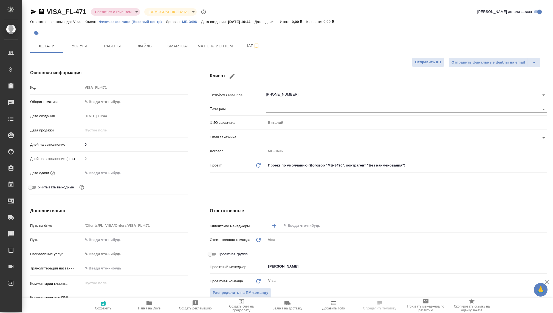
type textarea "x"
click at [218, 42] on button "Чат с клиентом" at bounding box center [215, 46] width 41 height 14
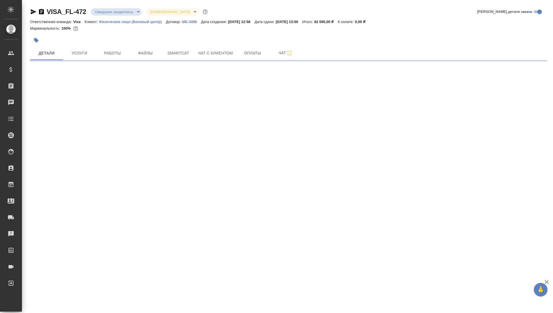
select select "RU"
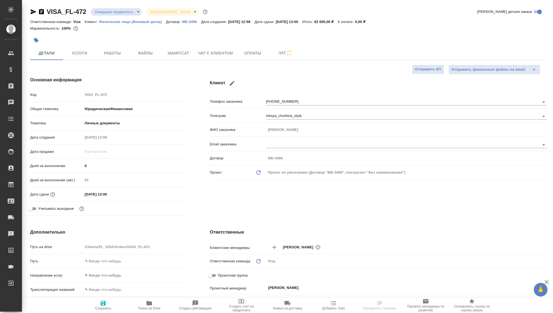
type textarea "x"
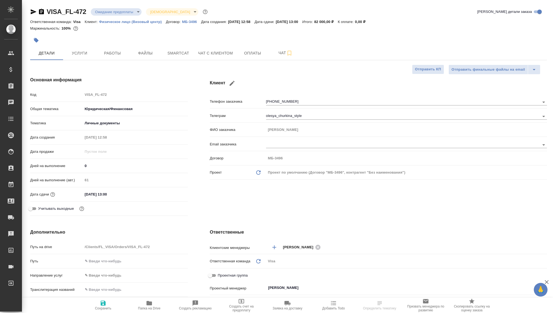
type textarea "x"
select select "RU"
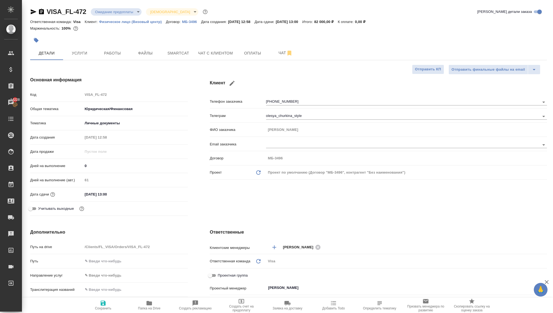
type textarea "x"
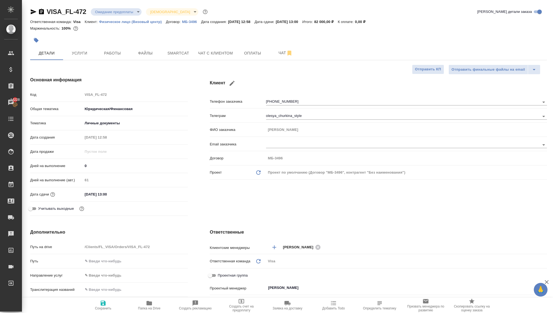
type textarea "x"
click at [257, 54] on span "Оплаты" at bounding box center [252, 53] width 26 height 7
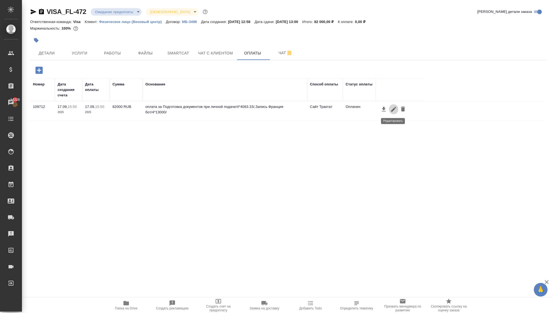
click at [394, 109] on icon "button" at bounding box center [393, 109] width 5 height 5
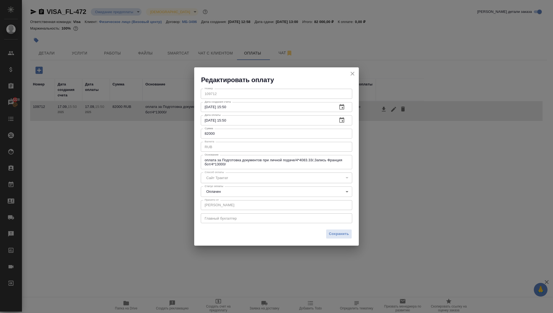
click at [251, 194] on body "🙏 .cls-1 fill:#fff; AWATERA Kovaleva Ekaterina Клиенты Спецификации Заказы 1422…" at bounding box center [276, 156] width 553 height 313
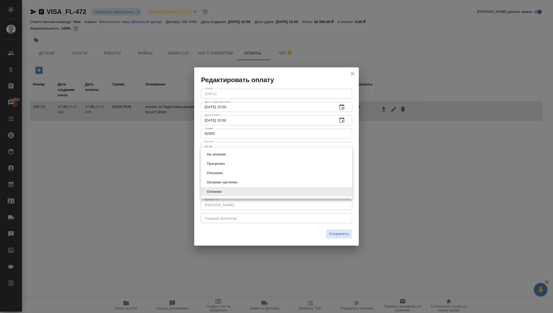
click at [218, 154] on button "Не оплачен" at bounding box center [216, 155] width 22 height 6
type input "notPayed"
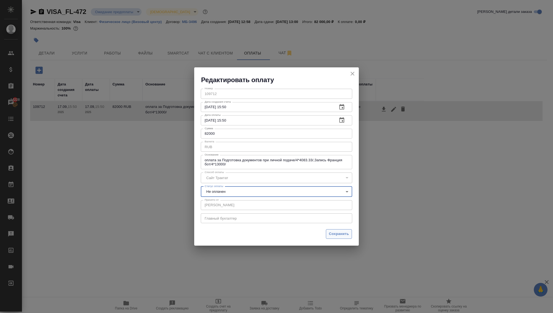
click at [339, 236] on span "Сохранить" at bounding box center [339, 234] width 20 height 6
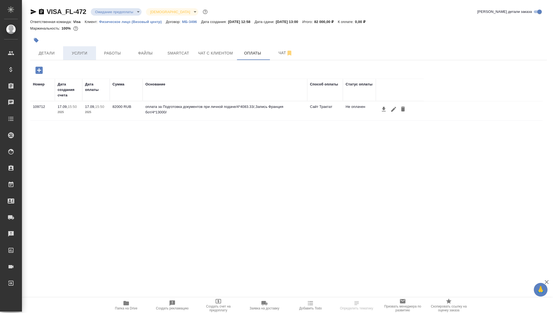
click at [93, 52] on button "Услуги" at bounding box center [79, 53] width 33 height 14
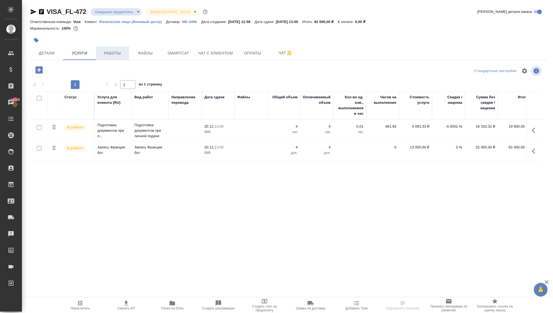
click at [112, 53] on span "Работы" at bounding box center [112, 53] width 26 height 7
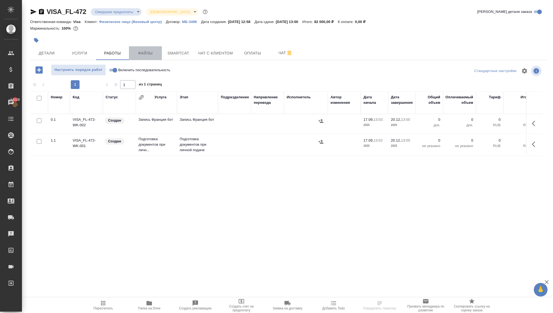
click at [137, 56] on span "Файлы" at bounding box center [145, 53] width 26 height 7
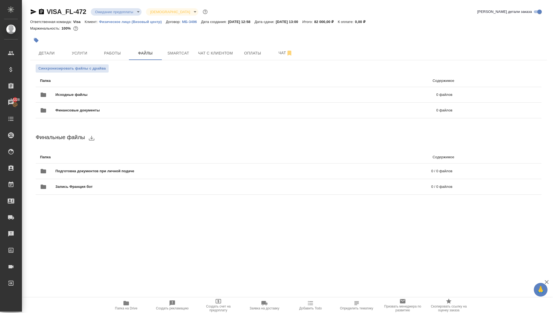
drag, startPoint x: 66, startPoint y: 62, endPoint x: 60, endPoint y: 61, distance: 6.0
click at [60, 61] on div "Синхронизировать файлы с драйва Папка Содержимое Исходные файлы 0 файлов Финанс…" at bounding box center [288, 136] width 516 height 152
click at [49, 54] on span "Детали" at bounding box center [46, 53] width 26 height 7
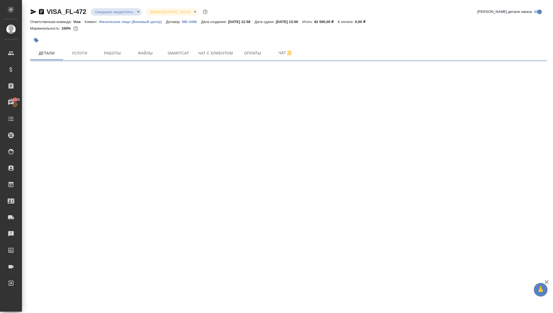
select select "RU"
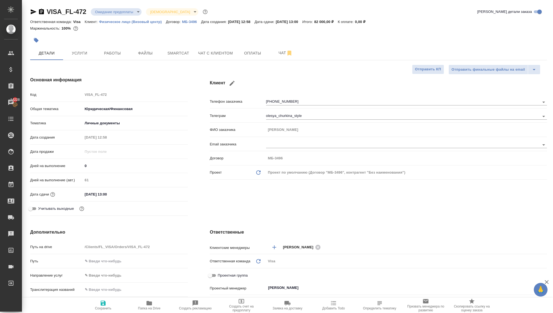
type textarea "x"
